Goal: Information Seeking & Learning: Learn about a topic

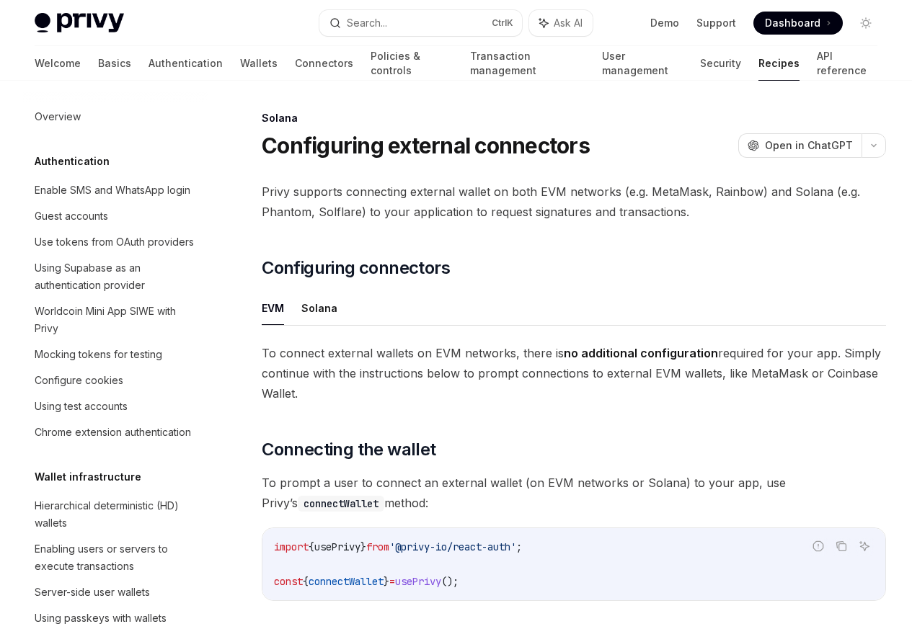
scroll to position [2309, 0]
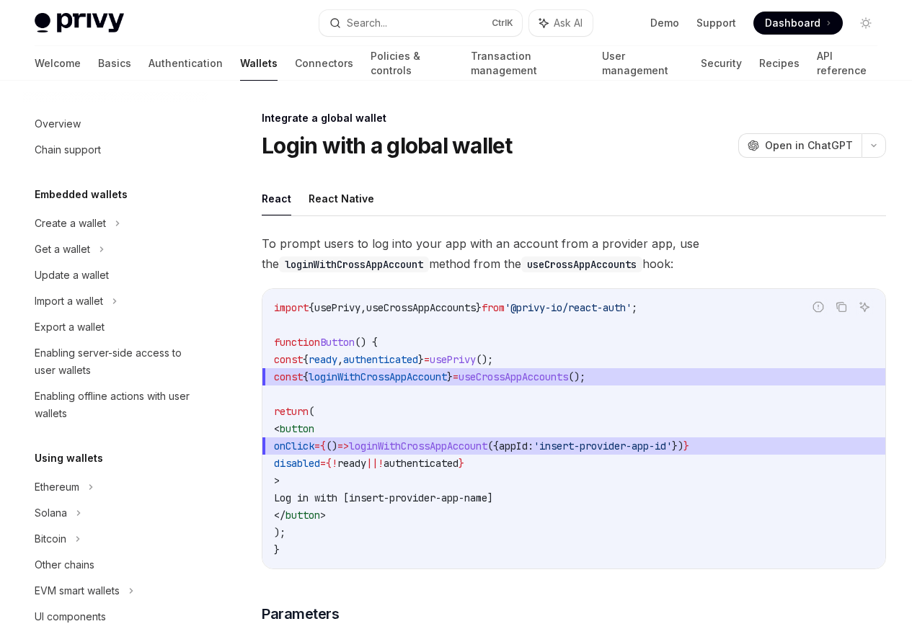
scroll to position [790, 0]
